Goal: Check status: Check status

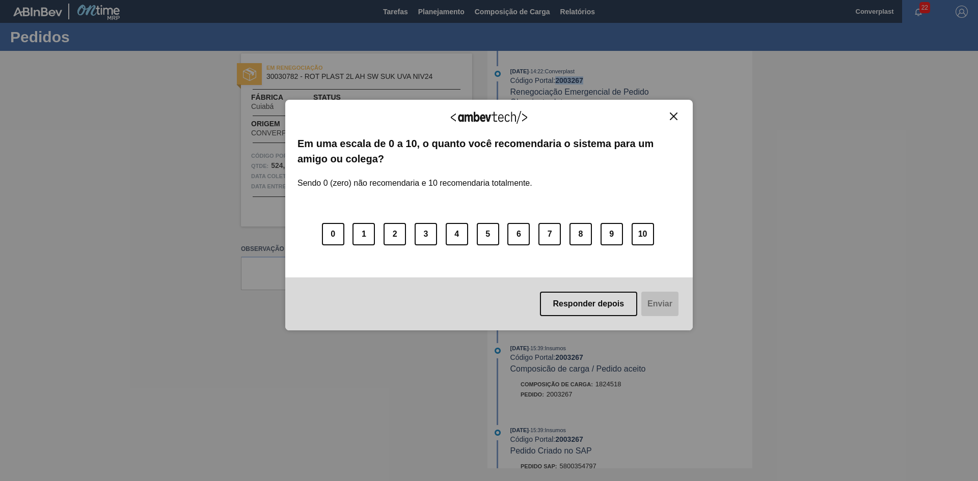
drag, startPoint x: 678, startPoint y: 120, endPoint x: 676, endPoint y: 115, distance: 5.3
click at [678, 120] on button "Close" at bounding box center [674, 116] width 14 height 9
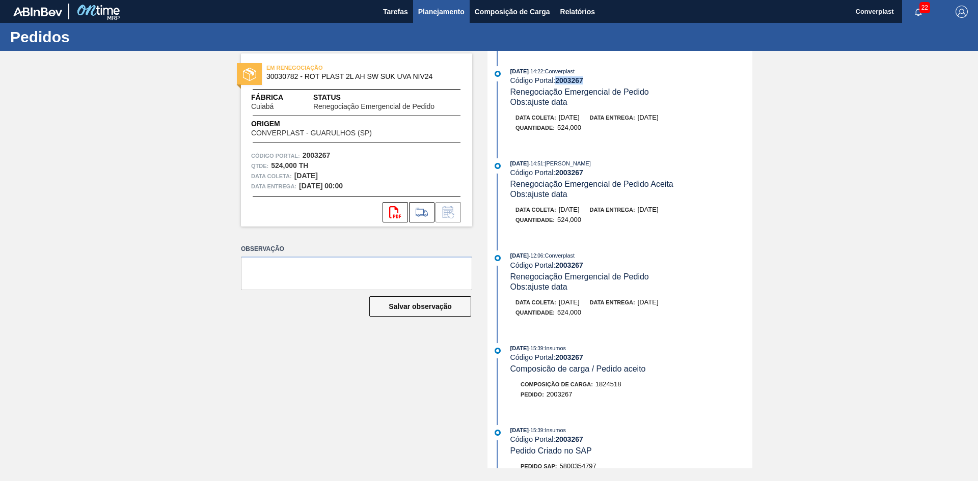
click at [441, 8] on span "Planejamento" at bounding box center [441, 12] width 46 height 12
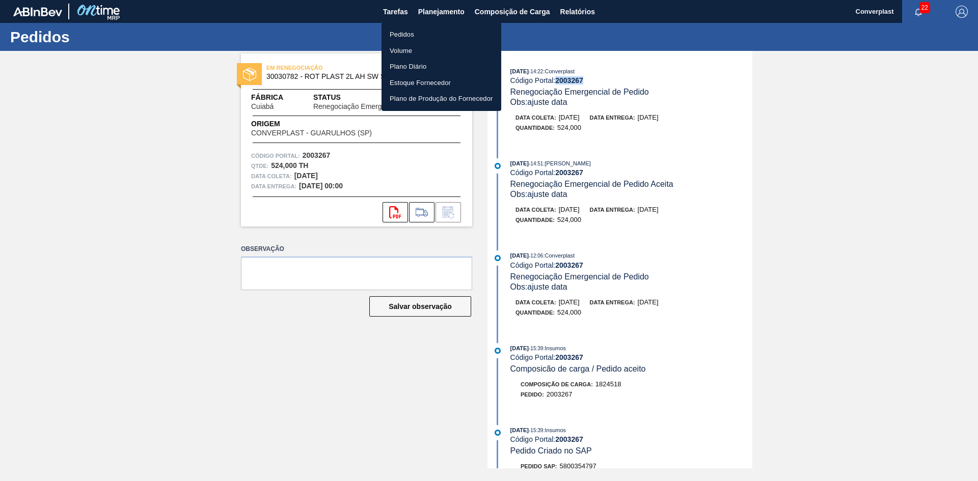
click at [436, 29] on li "Pedidos" at bounding box center [441, 34] width 120 height 16
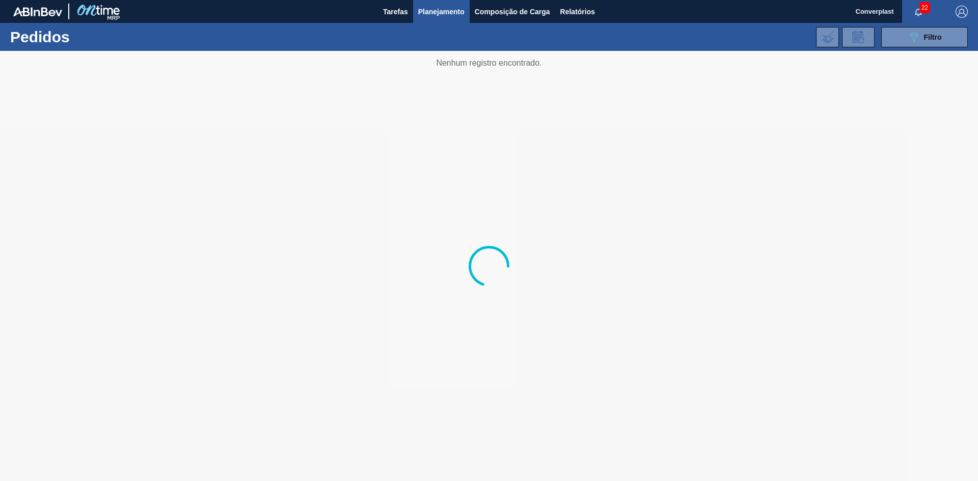
click at [433, 35] on div "089F7B8B-B2A5-4AFE-B5C0-19BA573D28AC Filtro Código Pedido Portal × 2003267 Códi…" at bounding box center [567, 37] width 810 height 31
click at [896, 49] on div "089F7B8B-B2A5-4AFE-B5C0-19BA573D28AC Filtro Código Pedido Portal × 2003267 Códi…" at bounding box center [567, 37] width 810 height 31
click at [905, 41] on button "089F7B8B-B2A5-4AFE-B5C0-19BA573D28AC Filtro" at bounding box center [924, 37] width 87 height 20
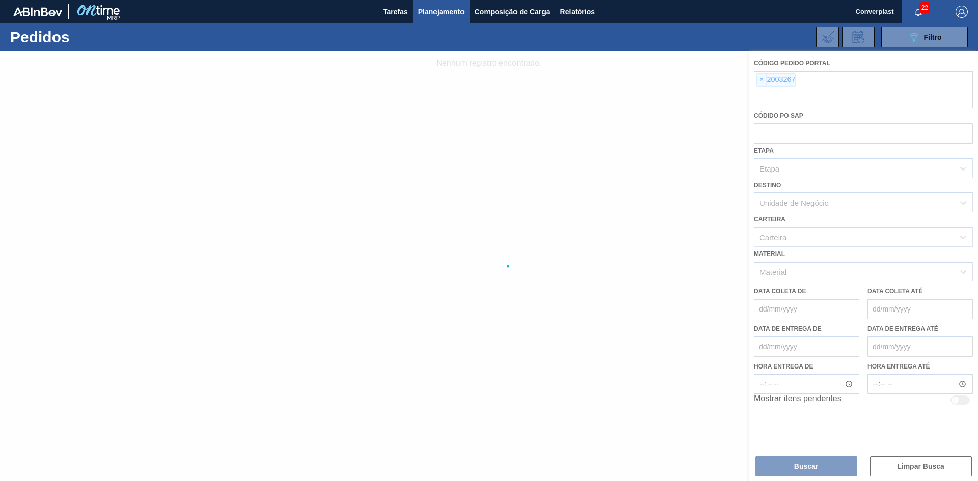
click at [762, 76] on div at bounding box center [489, 266] width 978 height 430
click at [757, 80] on div at bounding box center [489, 266] width 978 height 430
click at [759, 81] on div at bounding box center [489, 266] width 978 height 430
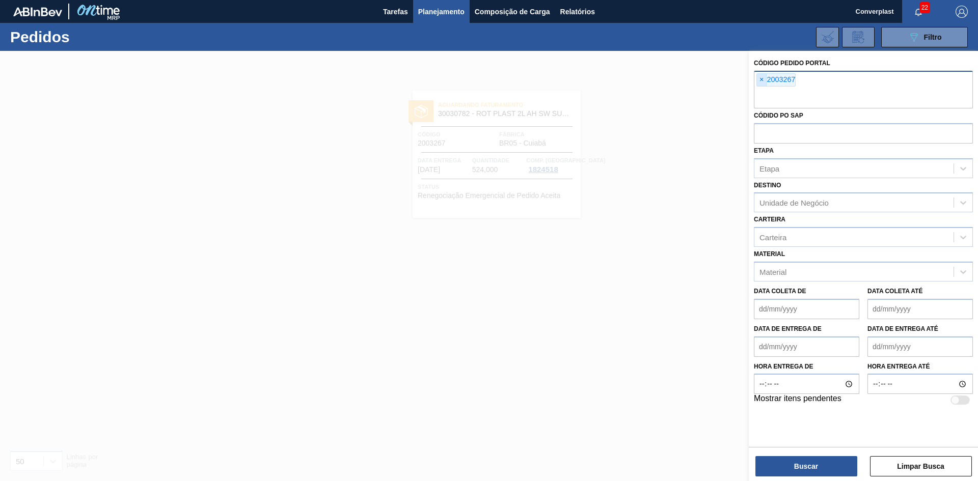
click at [758, 76] on span "×" at bounding box center [762, 80] width 10 height 12
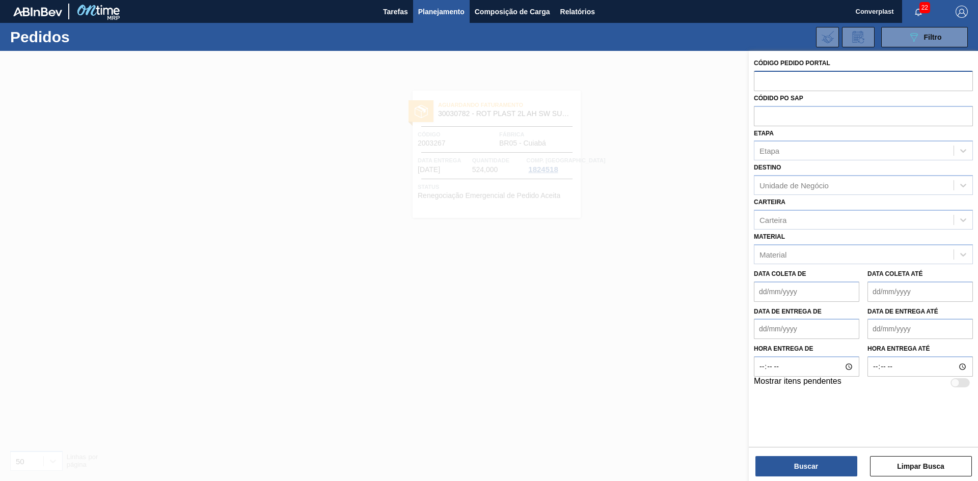
paste input "2003267"
type input "2003267"
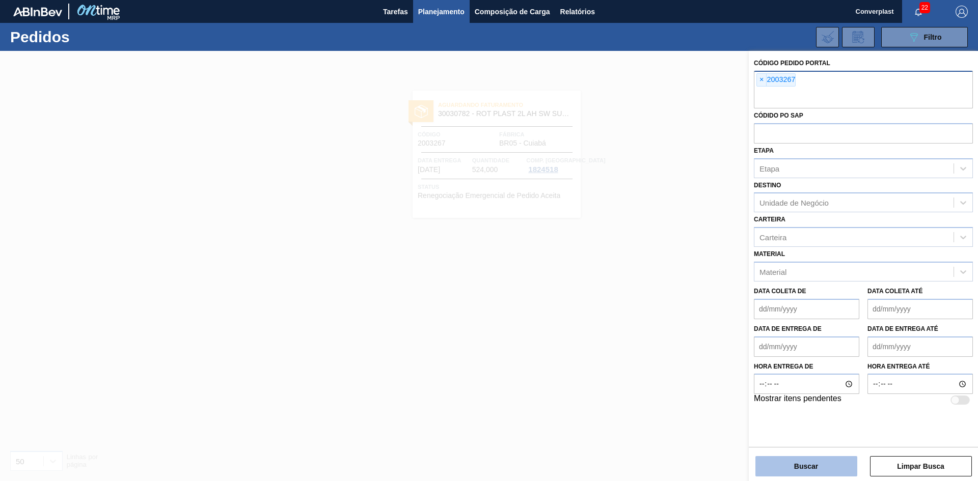
click at [818, 474] on button "Buscar" at bounding box center [806, 466] width 102 height 20
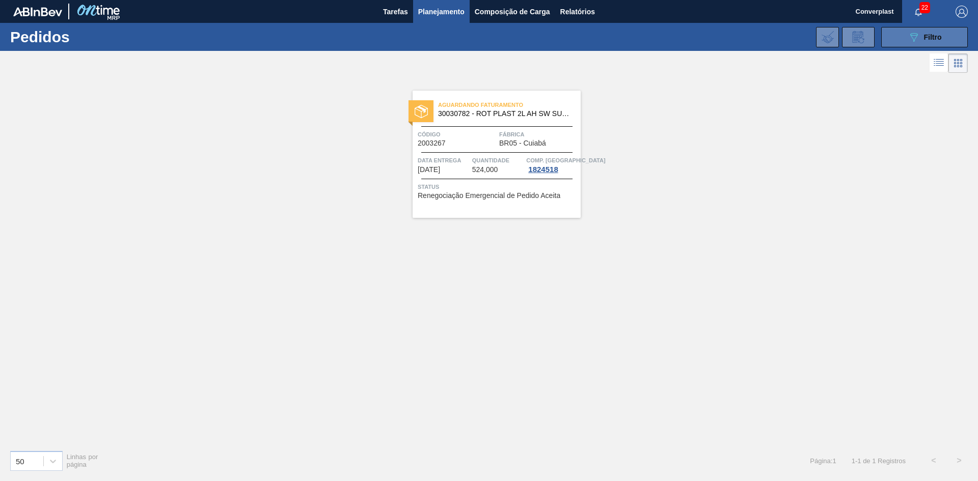
click at [902, 39] on button "089F7B8B-B2A5-4AFE-B5C0-19BA573D28AC Filtro" at bounding box center [924, 37] width 87 height 20
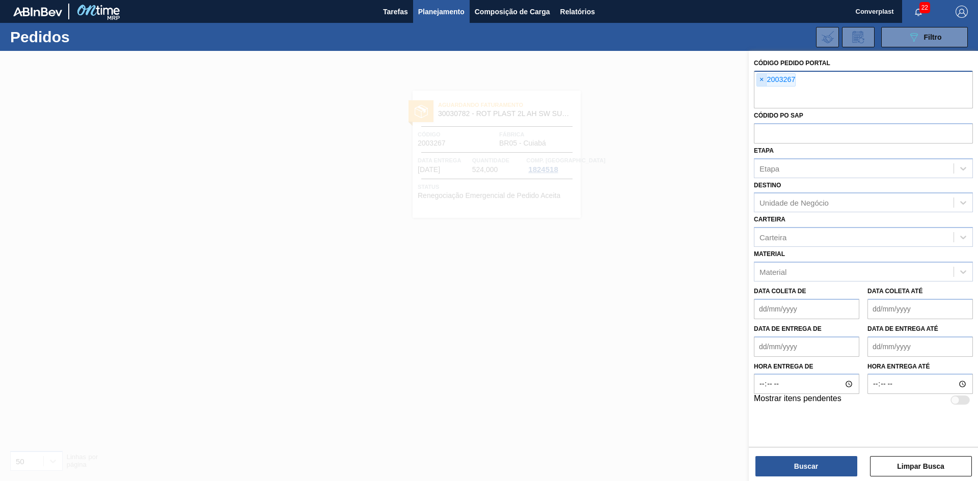
click at [759, 79] on span "×" at bounding box center [762, 80] width 10 height 12
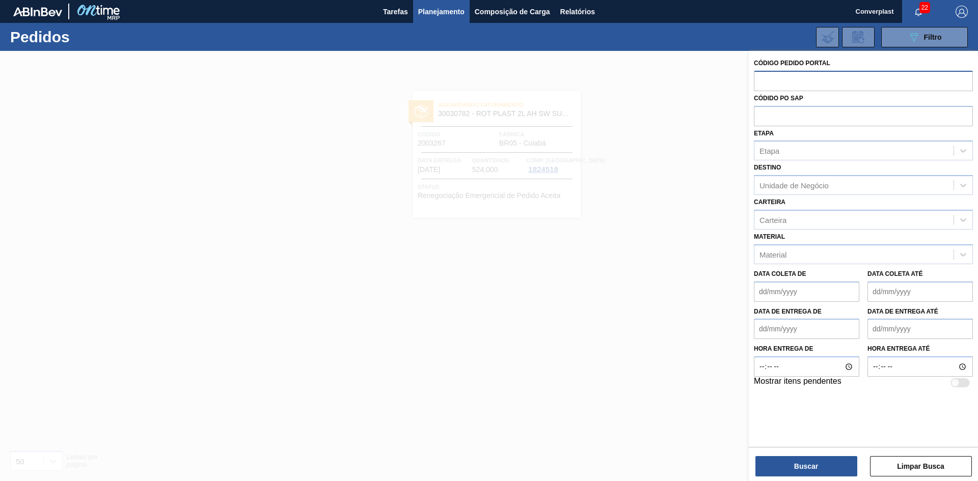
paste input "2003267"
type input "2003267"
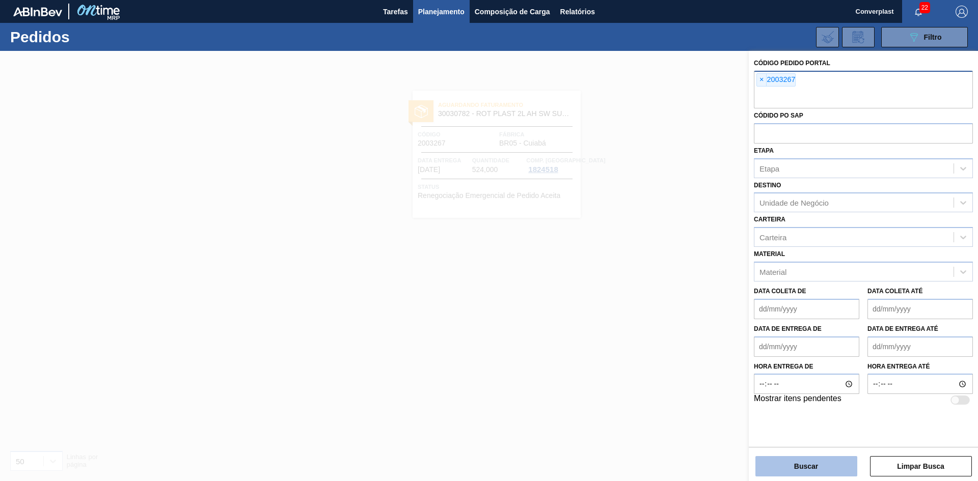
click at [775, 468] on button "Buscar" at bounding box center [806, 466] width 102 height 20
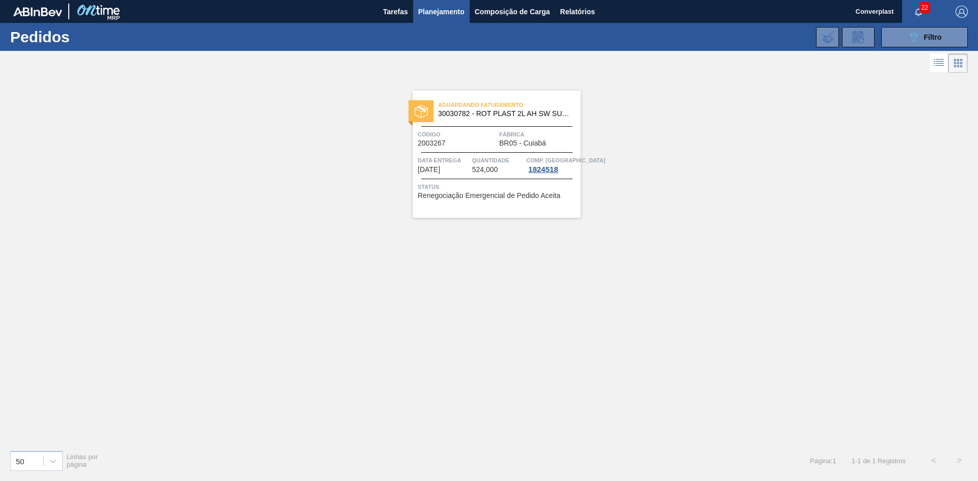
click at [485, 127] on div "Aguardando Faturamento 30030782 - ROT PLAST 2L AH SW SUK UVA NIV24 Código 20032…" at bounding box center [496, 154] width 168 height 127
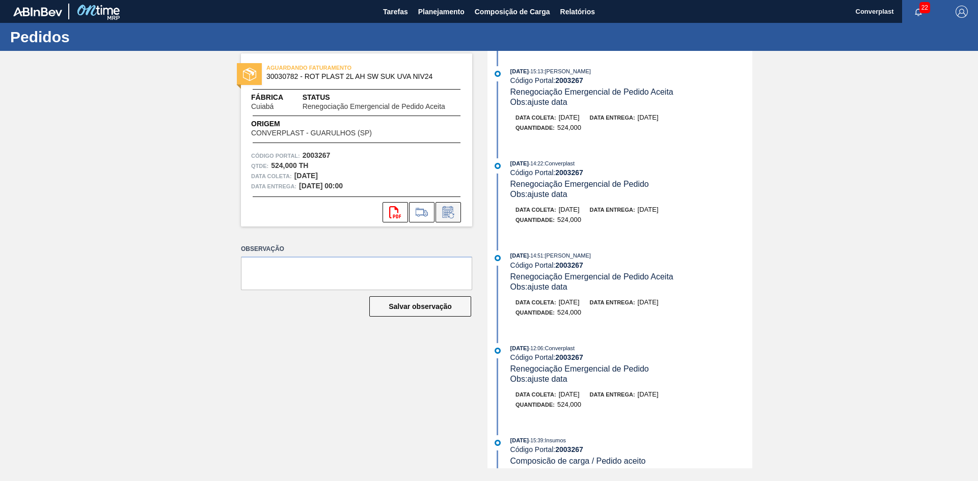
click at [447, 214] on icon at bounding box center [448, 213] width 8 height 6
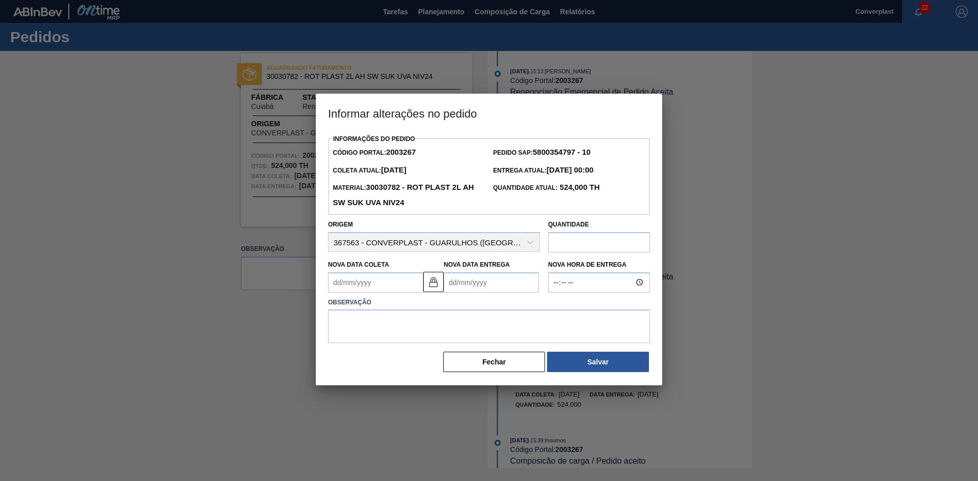
click at [564, 247] on input "text" at bounding box center [599, 242] width 102 height 20
type input "388"
click at [463, 325] on textarea at bounding box center [489, 327] width 322 height 34
type textarea "ajuste quantidade"
click at [587, 362] on button "Salvar" at bounding box center [598, 362] width 102 height 20
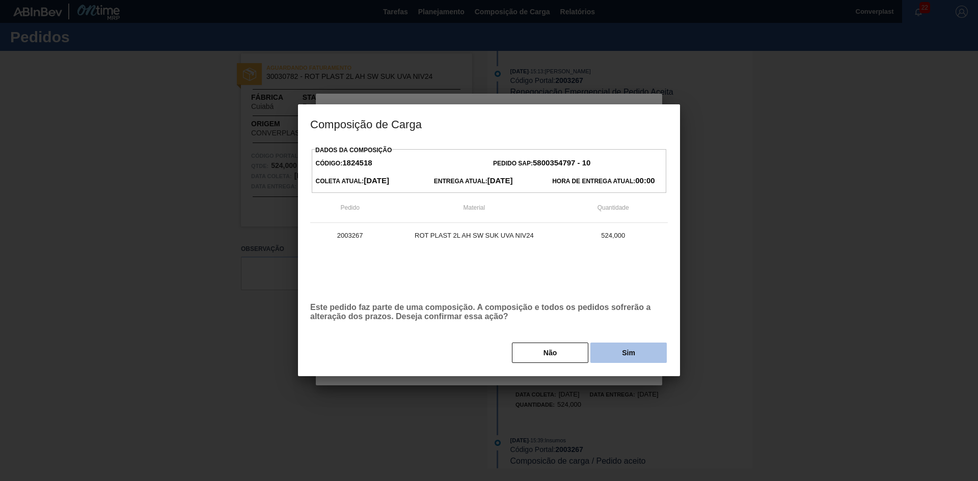
click at [602, 357] on button "Sim" at bounding box center [628, 353] width 76 height 20
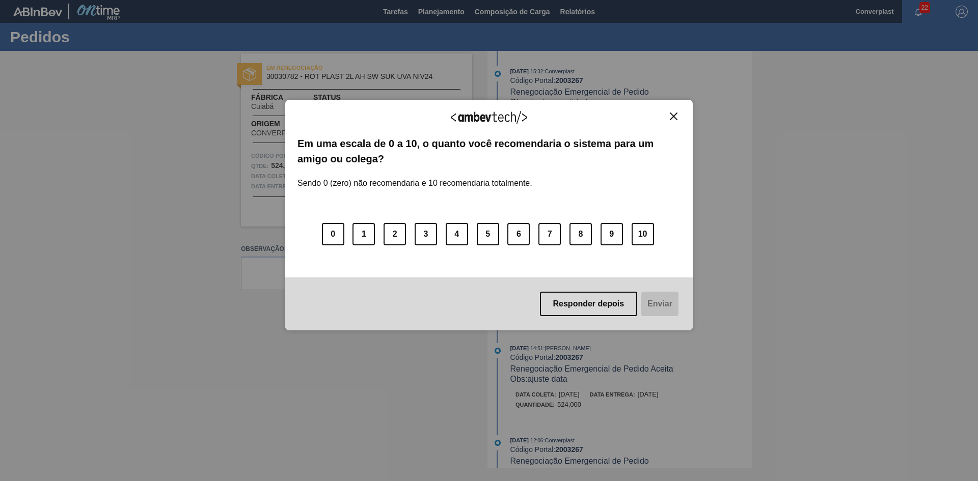
click at [674, 118] on img "Close" at bounding box center [674, 117] width 8 height 8
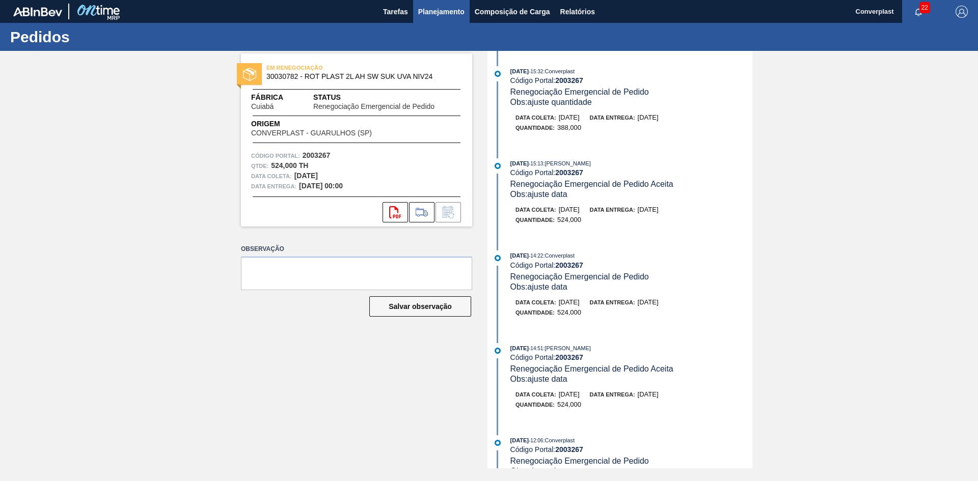
click at [457, 12] on span "Planejamento" at bounding box center [441, 12] width 46 height 12
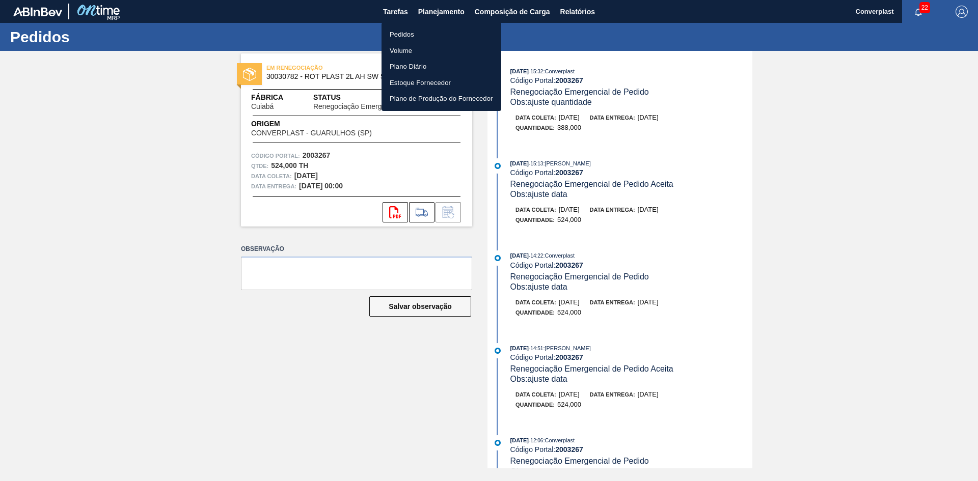
click at [424, 33] on li "Pedidos" at bounding box center [441, 34] width 120 height 16
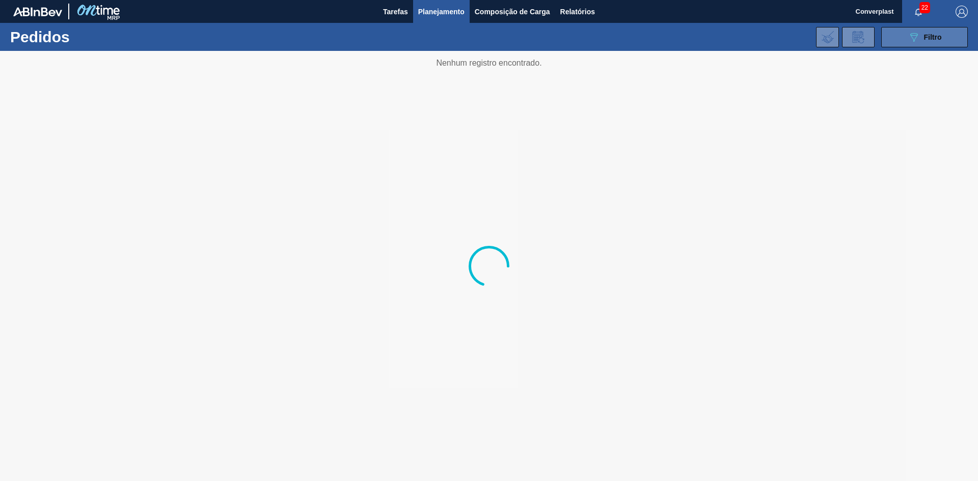
click at [899, 40] on button "089F7B8B-B2A5-4AFE-B5C0-19BA573D28AC Filtro" at bounding box center [924, 37] width 87 height 20
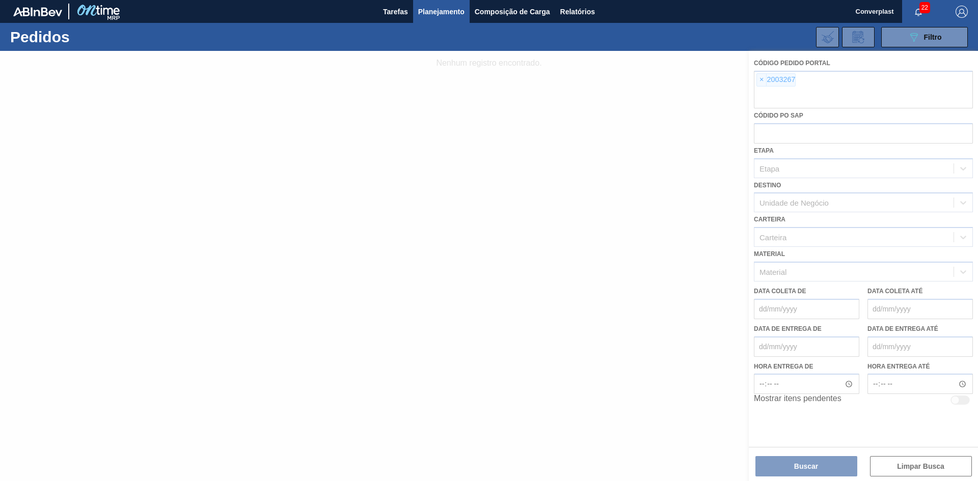
click at [760, 80] on div at bounding box center [489, 266] width 978 height 430
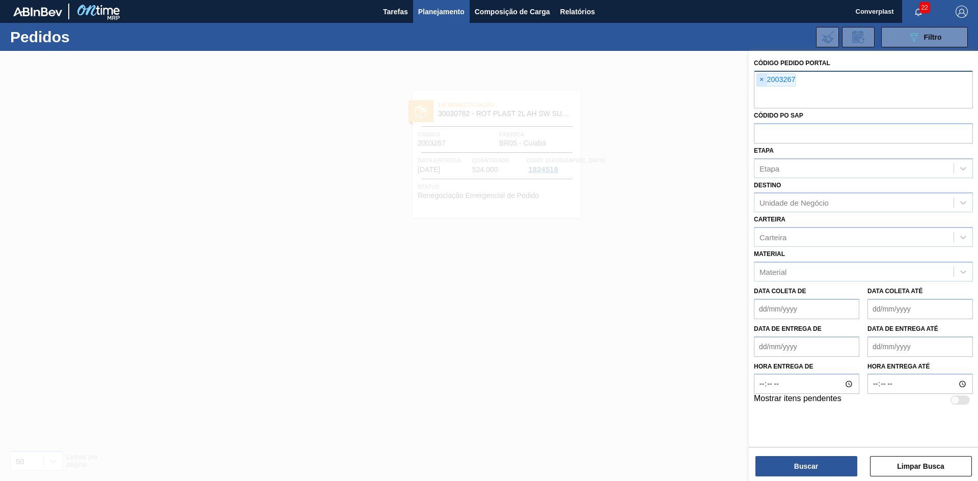
click at [761, 81] on span "×" at bounding box center [762, 80] width 10 height 12
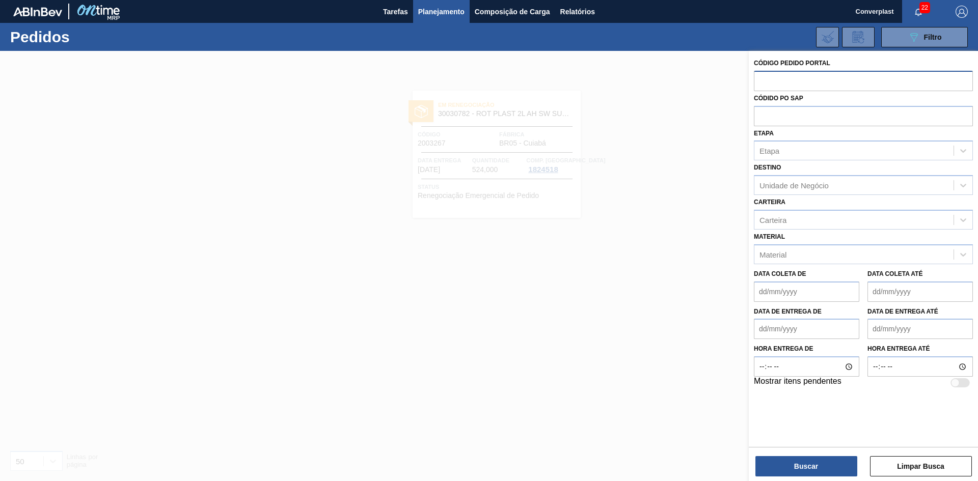
paste input "2013084"
type input "2013084"
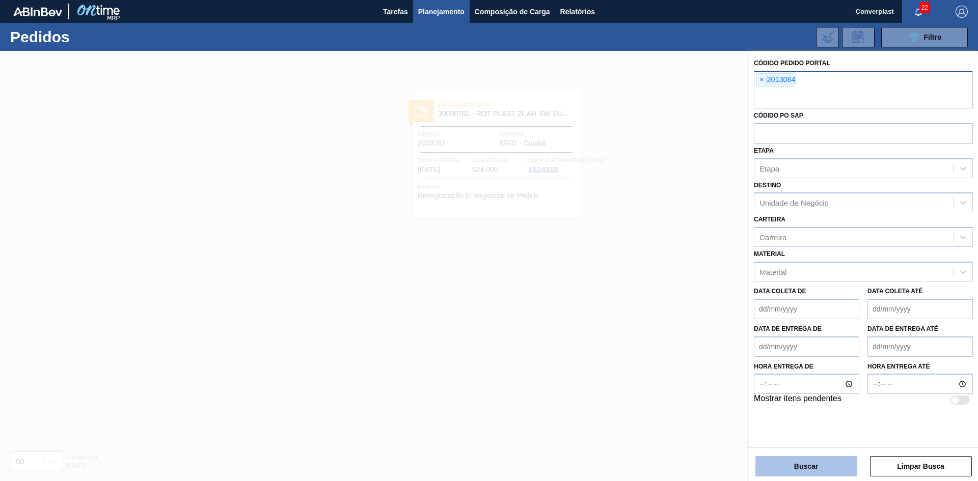
click at [819, 462] on button "Buscar" at bounding box center [806, 466] width 102 height 20
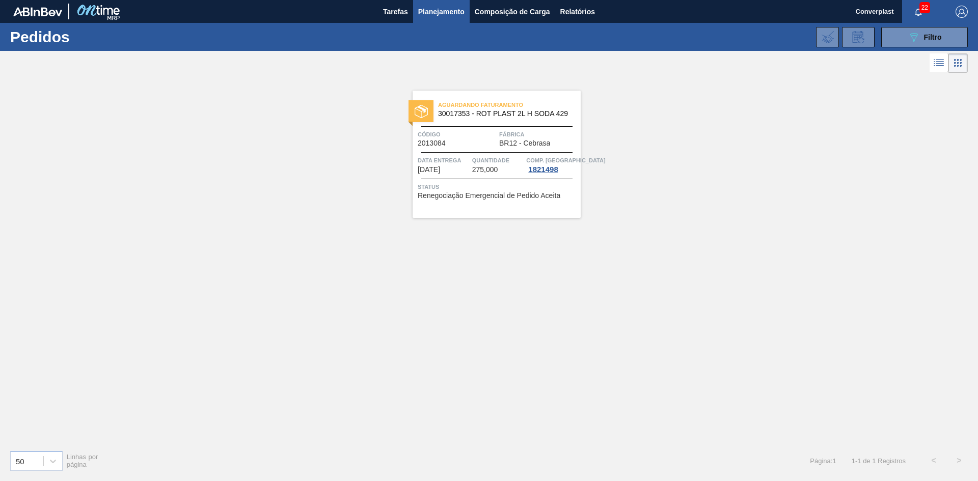
click at [478, 202] on div "Aguardando Faturamento 30017353 - ROT PLAST 2L H SODA 429 Código 2013084 Fábric…" at bounding box center [496, 154] width 168 height 127
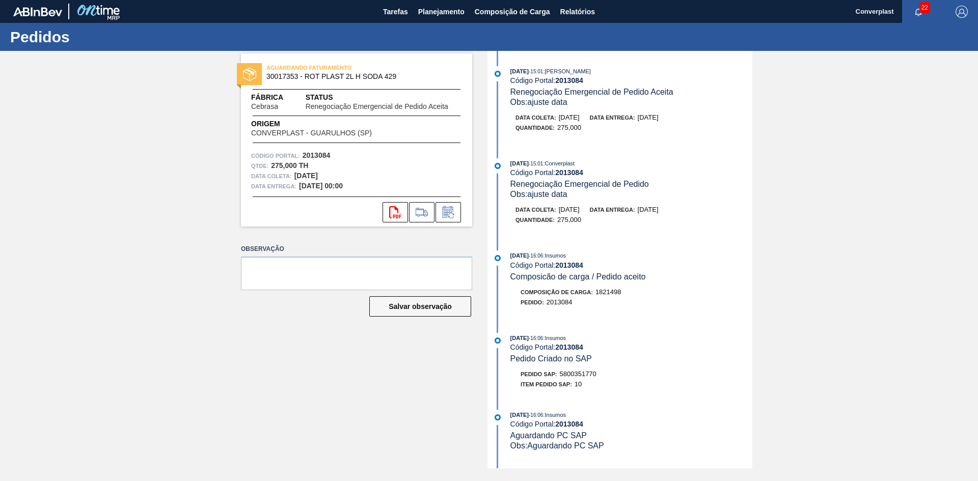
click at [768, 246] on div "AGUARDANDO FATURAMENTO 30017353 - ROT PLAST 2L H SODA 429 Fábrica Cebrasa Statu…" at bounding box center [489, 260] width 978 height 418
click at [436, 2] on button "Planejamento" at bounding box center [441, 11] width 57 height 23
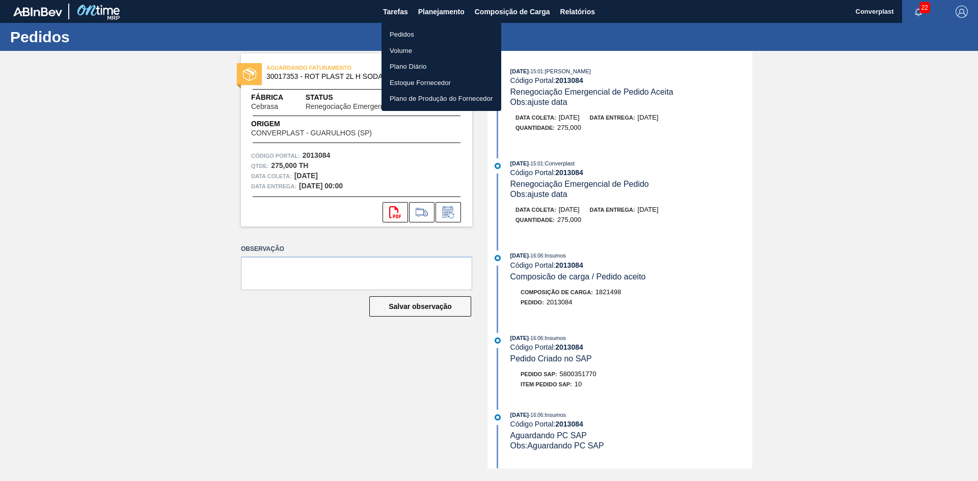
click at [405, 31] on li "Pedidos" at bounding box center [441, 34] width 120 height 16
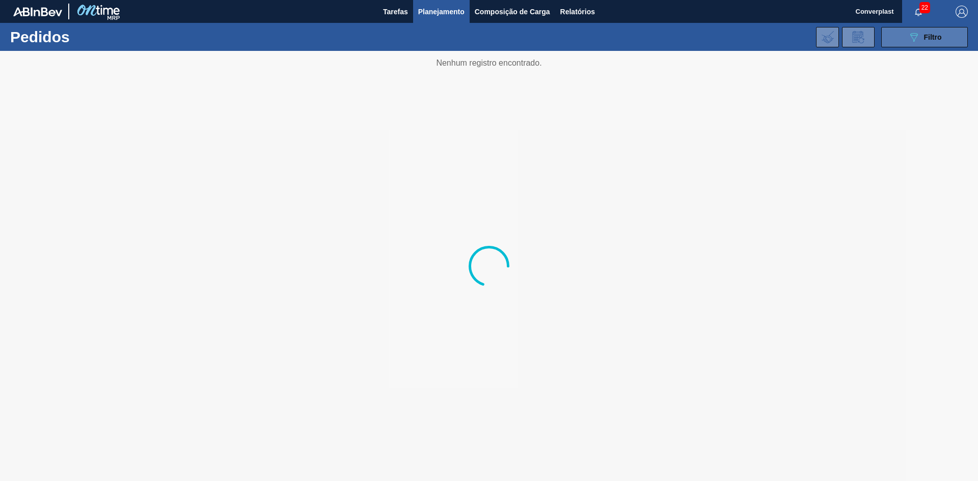
click at [903, 42] on button "089F7B8B-B2A5-4AFE-B5C0-19BA573D28AC Filtro" at bounding box center [924, 37] width 87 height 20
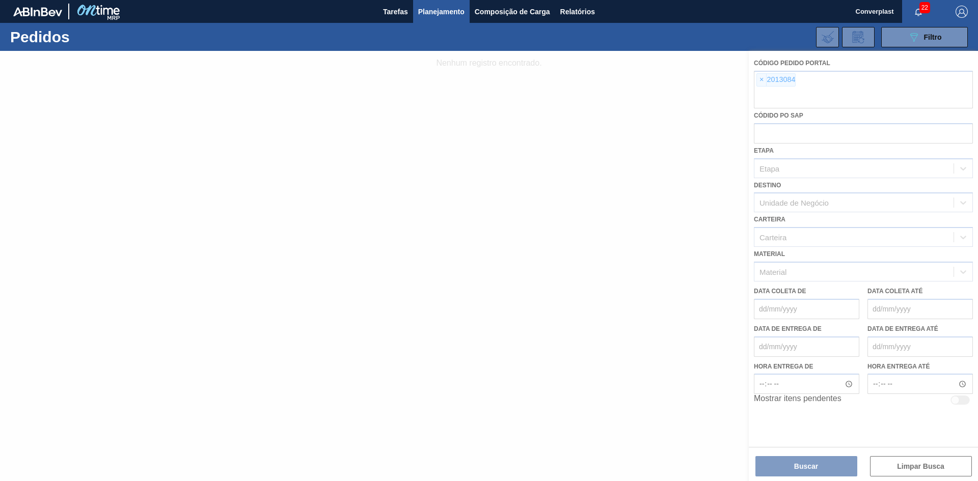
click at [758, 81] on div at bounding box center [489, 266] width 978 height 430
click at [759, 81] on div at bounding box center [489, 266] width 978 height 430
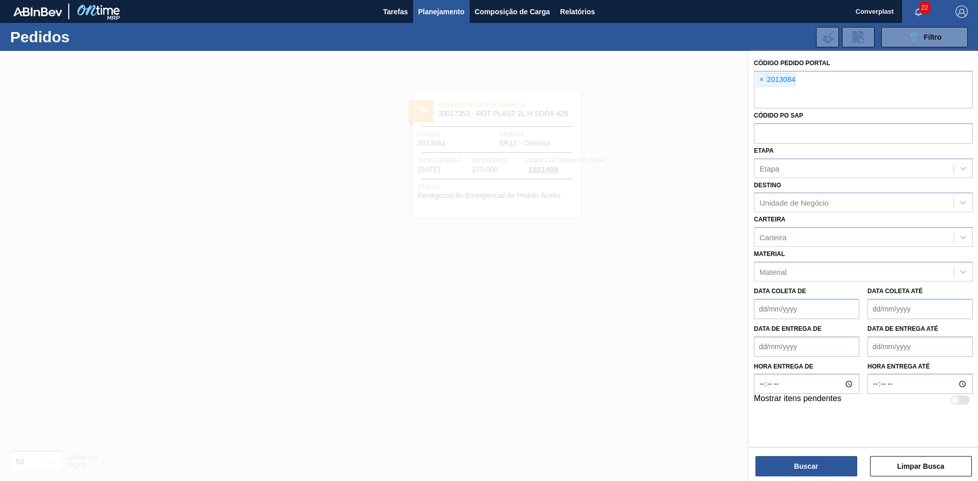
click at [761, 81] on span "×" at bounding box center [762, 80] width 10 height 12
paste input "2007582"
type input "2007582"
click at [817, 476] on button "Buscar" at bounding box center [806, 466] width 102 height 20
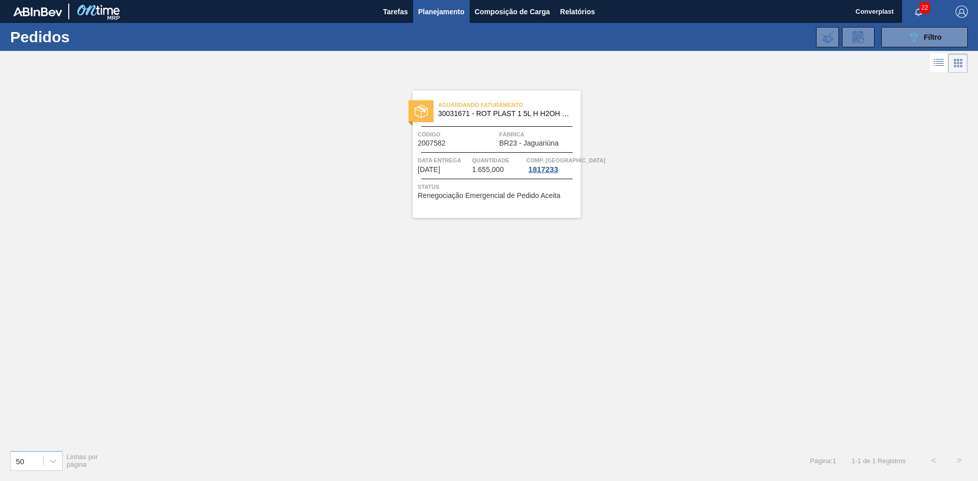
click at [494, 148] on div "Aguardando Faturamento 30031671 - ROT PLAST 1 5L H H2OH LIMONETO IN211 Código 2…" at bounding box center [496, 154] width 168 height 127
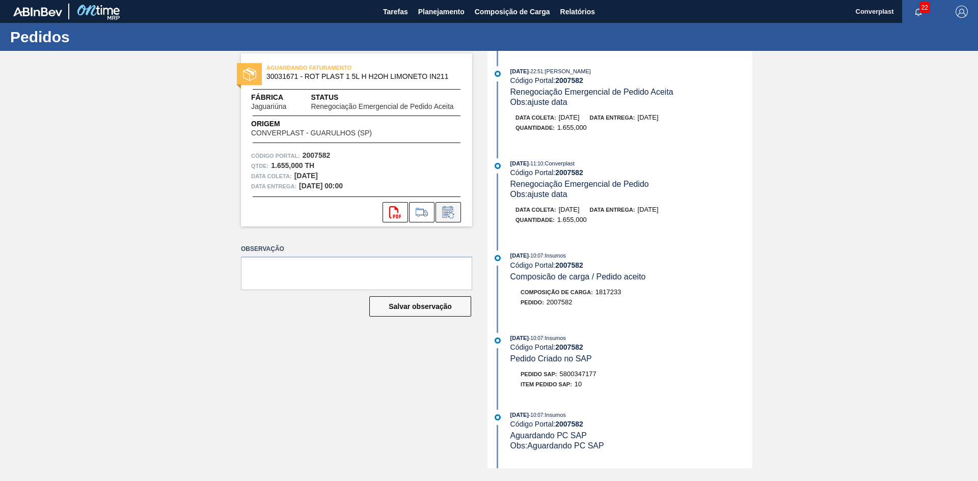
click at [445, 211] on icon at bounding box center [448, 212] width 16 height 12
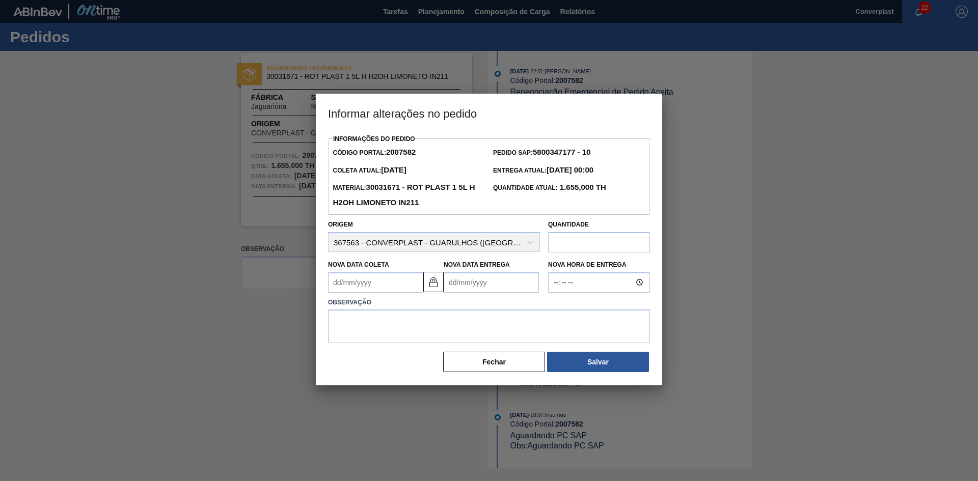
click at [371, 277] on Coleta2007582 "Nova Data Coleta" at bounding box center [375, 282] width 95 height 20
type Coleta2007582 "1"
type Entrega2007582 "[DATE]"
type Coleta2007582 "15"
type Entrega2007582 "[DATE]"
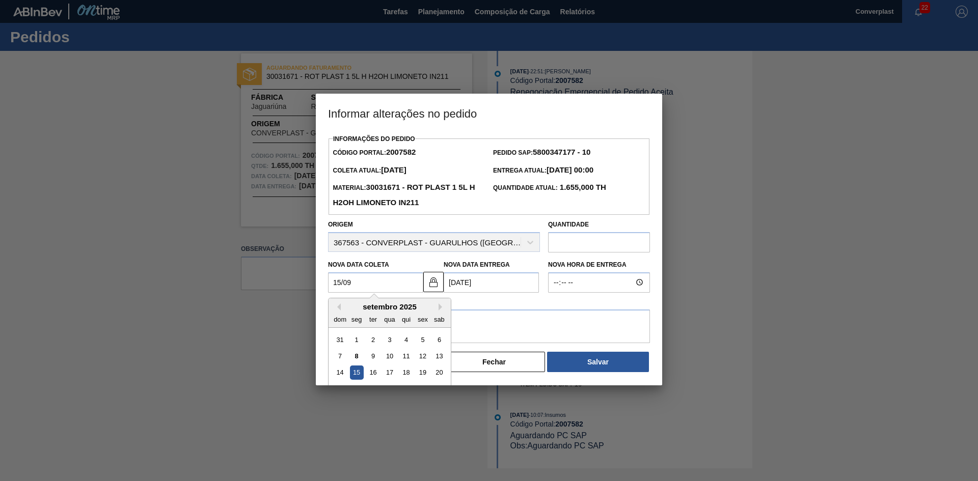
click at [355, 373] on div "15" at bounding box center [357, 373] width 14 height 14
type Coleta2007582 "[DATE]"
click at [430, 286] on img at bounding box center [433, 282] width 12 height 12
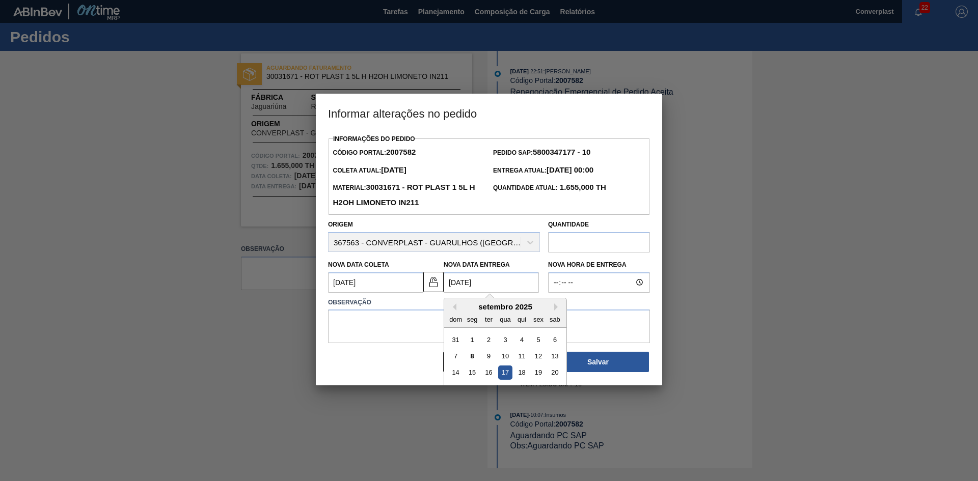
drag, startPoint x: 457, startPoint y: 287, endPoint x: 410, endPoint y: 286, distance: 46.3
click at [410, 286] on div "Nova Data Coleta [DATE] Nova Data Entrega [DATE] Previous Month Next Month [DAT…" at bounding box center [434, 274] width 220 height 38
type Entrega2007582 "[DATE]"
click at [415, 316] on textarea at bounding box center [489, 327] width 322 height 34
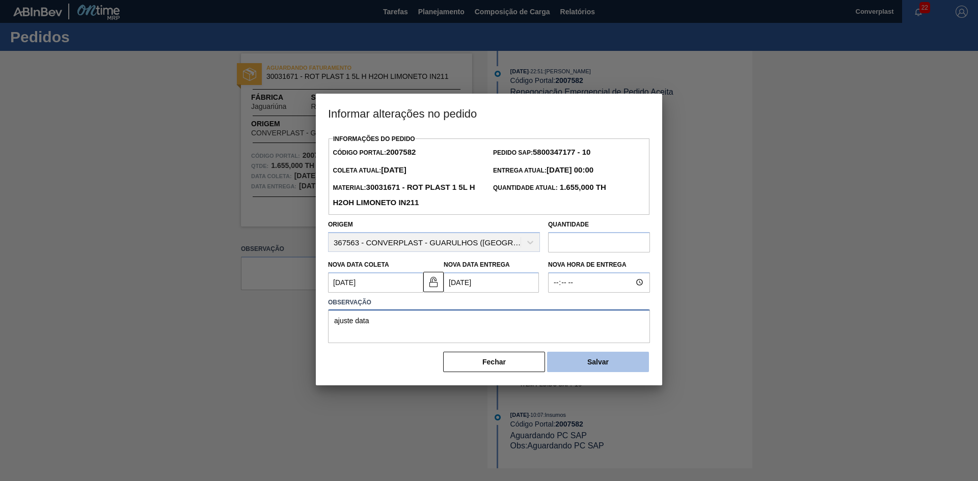
type textarea "ajuste data"
click at [568, 370] on button "Salvar" at bounding box center [598, 362] width 102 height 20
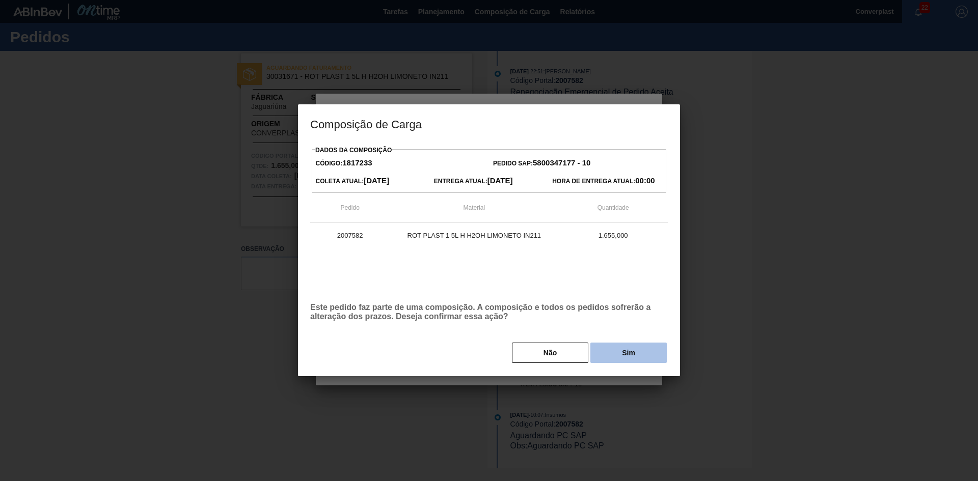
click at [632, 350] on button "Sim" at bounding box center [628, 353] width 76 height 20
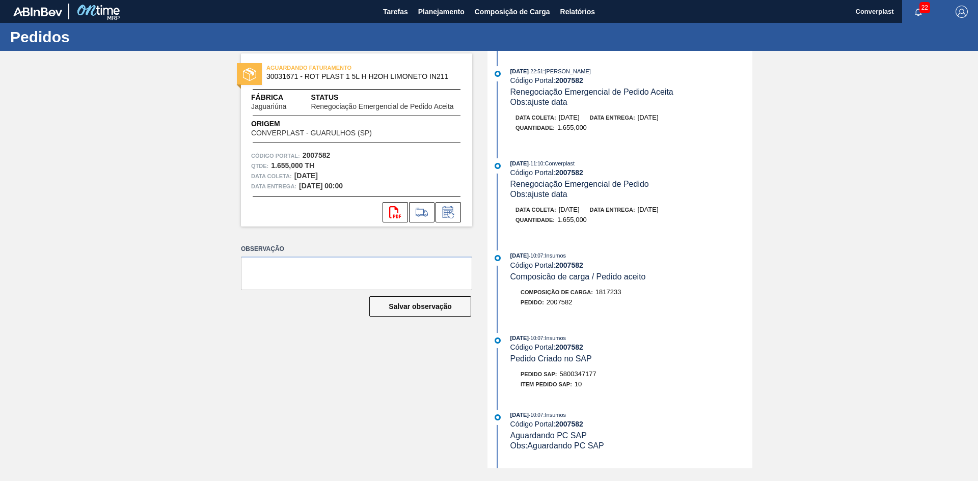
click at [571, 79] on strong "2007582" at bounding box center [569, 80] width 28 height 8
copy strong "2007582"
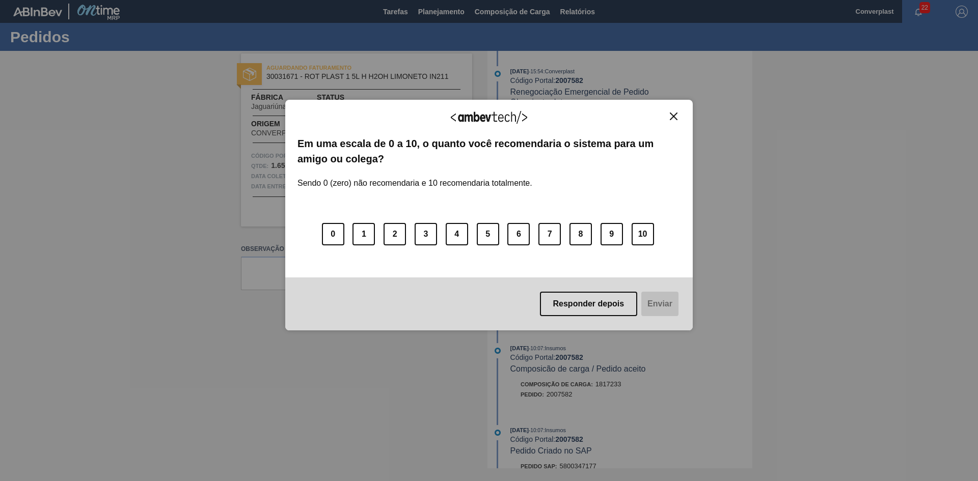
click at [669, 122] on div "Agradecemos seu feedback!" at bounding box center [488, 124] width 383 height 24
click at [673, 116] on img "Close" at bounding box center [674, 117] width 8 height 8
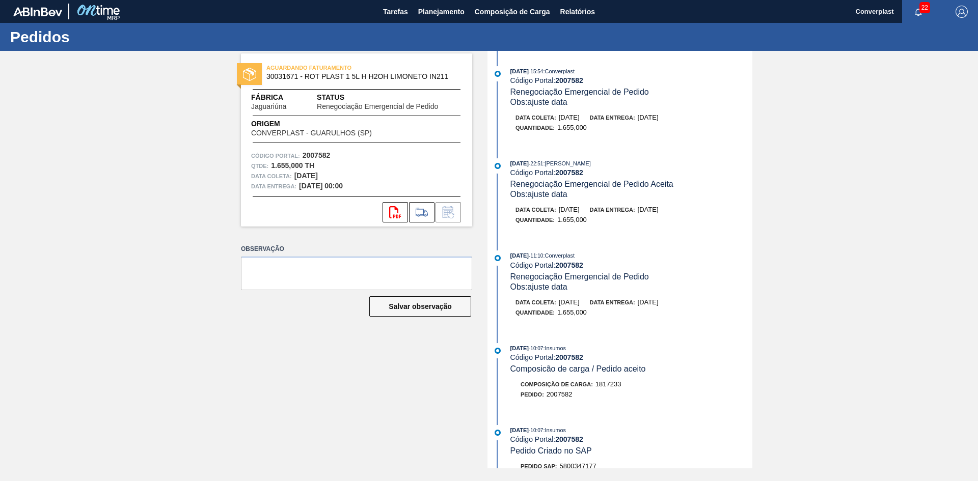
click at [579, 79] on strong "2007582" at bounding box center [569, 80] width 28 height 8
copy strong "2007582"
